Goal: Task Accomplishment & Management: Manage account settings

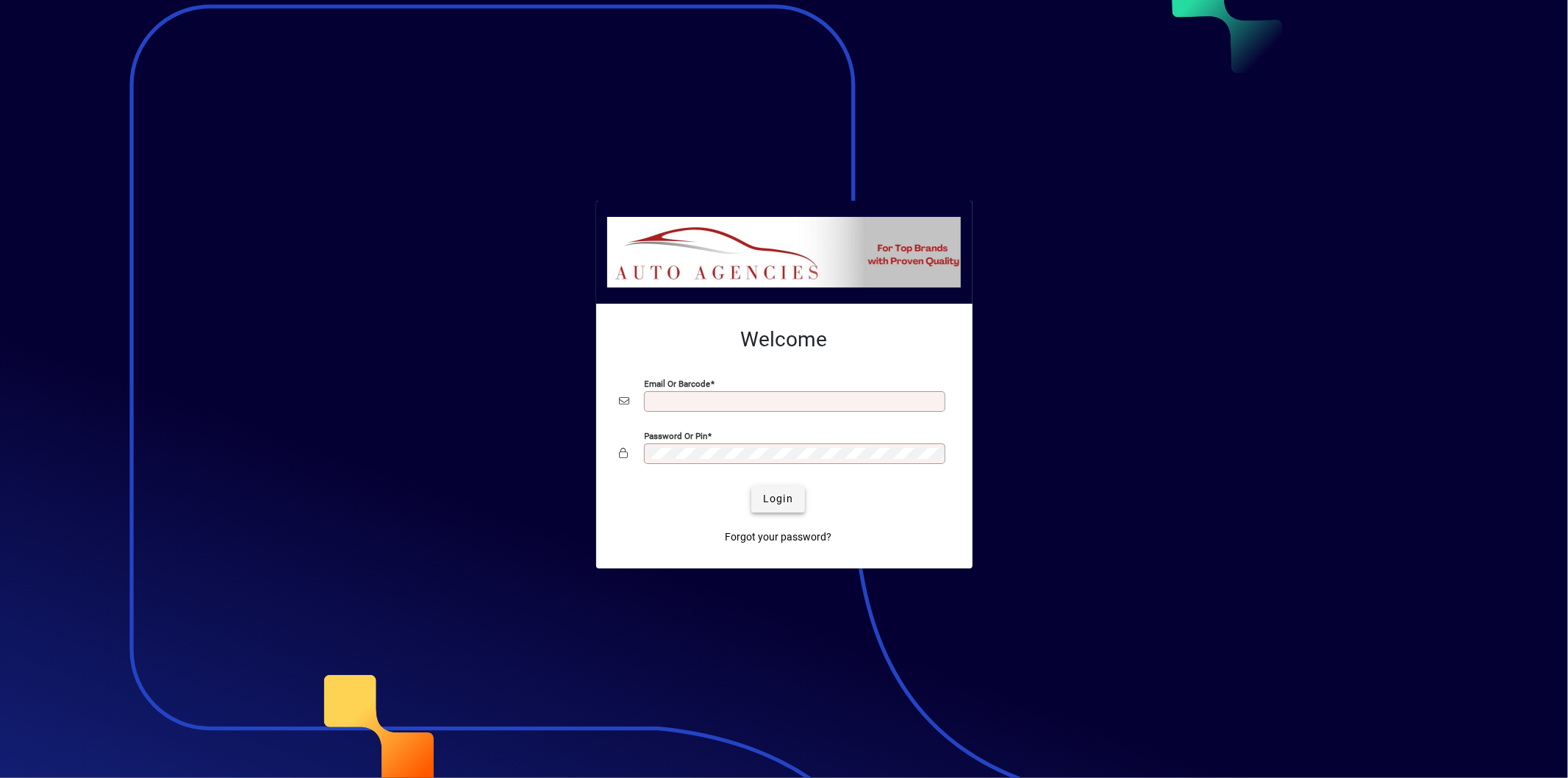
type input "**********"
click at [769, 501] on span "Login" at bounding box center [778, 500] width 30 height 16
